Goal: Task Accomplishment & Management: Complete application form

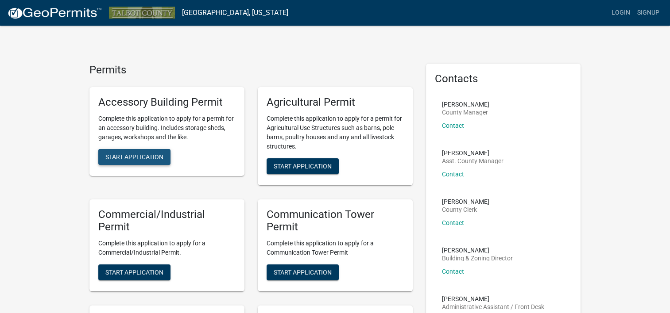
click at [129, 154] on span "Start Application" at bounding box center [134, 156] width 58 height 7
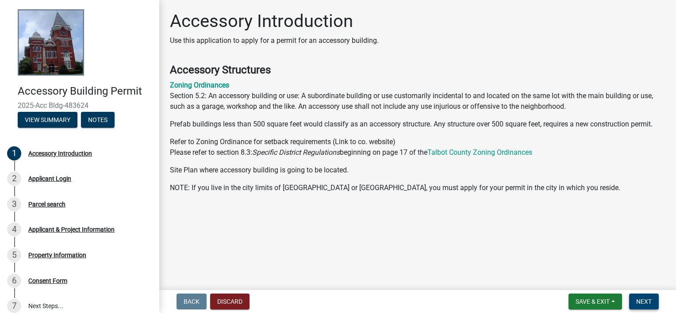
click at [641, 300] on span "Next" at bounding box center [644, 301] width 15 height 7
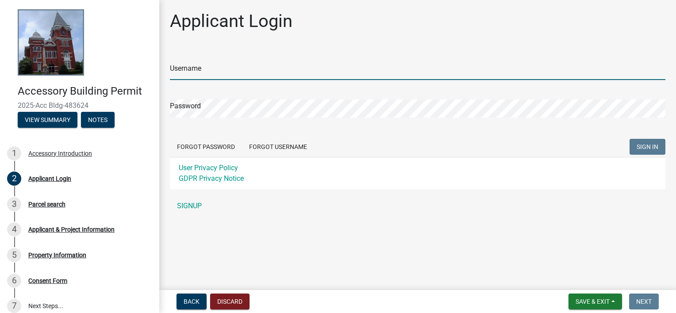
click at [205, 64] on input "Username" at bounding box center [418, 71] width 496 height 18
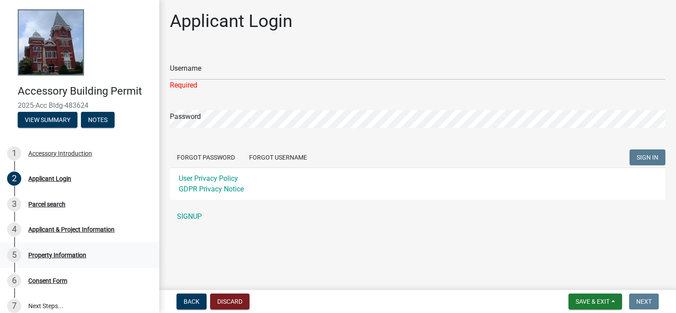
click at [64, 256] on div "Property Information" at bounding box center [57, 255] width 58 height 6
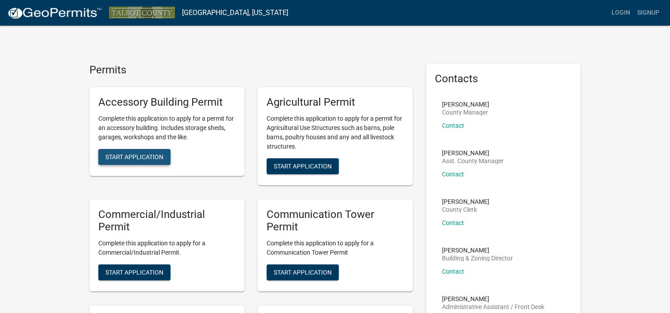
click at [121, 158] on span "Start Application" at bounding box center [134, 156] width 58 height 7
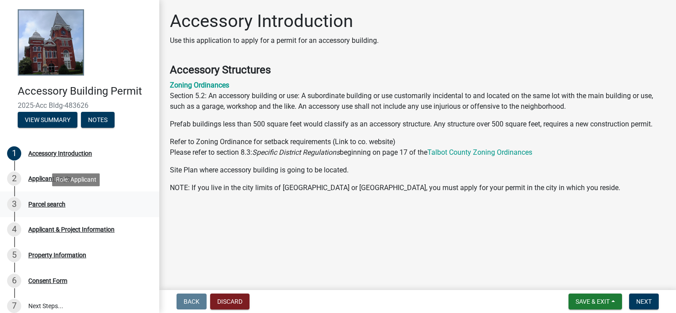
click at [37, 206] on div "Parcel search" at bounding box center [46, 204] width 37 height 6
click at [42, 204] on div "Parcel search" at bounding box center [46, 204] width 37 height 6
click at [46, 207] on div "Parcel search" at bounding box center [46, 204] width 37 height 6
click at [46, 205] on div "Parcel search" at bounding box center [46, 204] width 37 height 6
click at [47, 228] on div "Applicant & Project Information" at bounding box center [71, 230] width 86 height 6
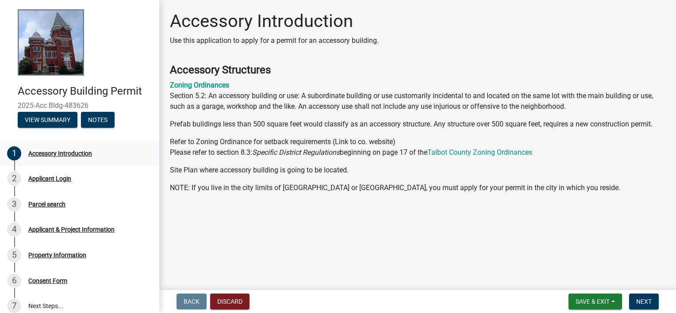
click at [34, 152] on div "Accessory Introduction" at bounding box center [60, 153] width 64 height 6
click at [45, 117] on button "View Summary" at bounding box center [48, 120] width 60 height 16
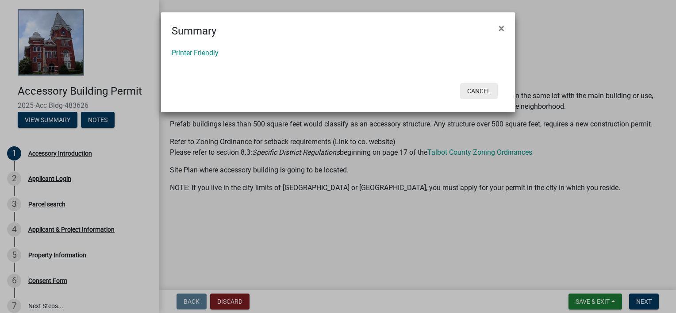
click at [469, 93] on button "Cancel" at bounding box center [479, 91] width 38 height 16
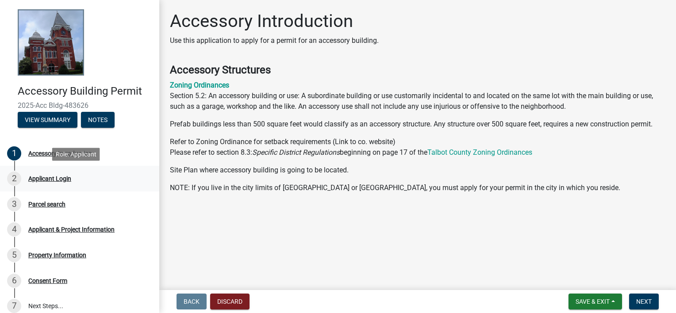
click at [42, 173] on div "2 Applicant Login" at bounding box center [76, 179] width 138 height 14
click at [46, 206] on div "Parcel search" at bounding box center [46, 204] width 37 height 6
click at [639, 305] on span "Next" at bounding box center [644, 301] width 15 height 7
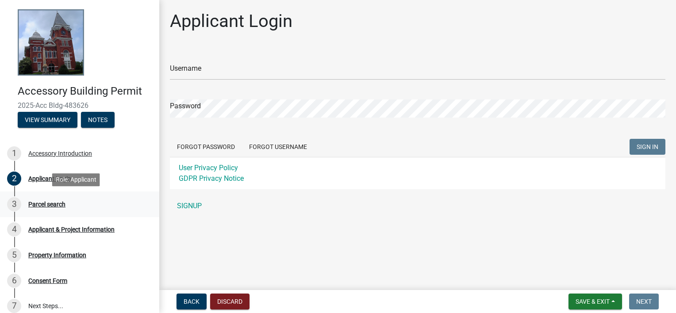
click at [50, 207] on div "Parcel search" at bounding box center [46, 204] width 37 height 6
click at [50, 206] on div "Parcel search" at bounding box center [46, 204] width 37 height 6
click at [51, 206] on div "Parcel search" at bounding box center [46, 204] width 37 height 6
drag, startPoint x: 51, startPoint y: 206, endPoint x: 25, endPoint y: 204, distance: 26.2
click at [25, 204] on div "3 Parcel search" at bounding box center [76, 204] width 138 height 14
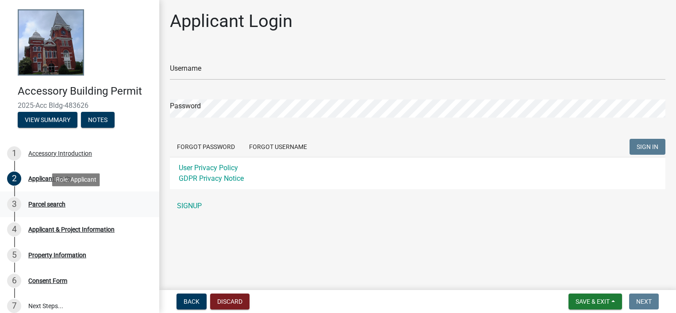
click at [12, 201] on div "3" at bounding box center [14, 204] width 14 height 14
